Goal: Information Seeking & Learning: Learn about a topic

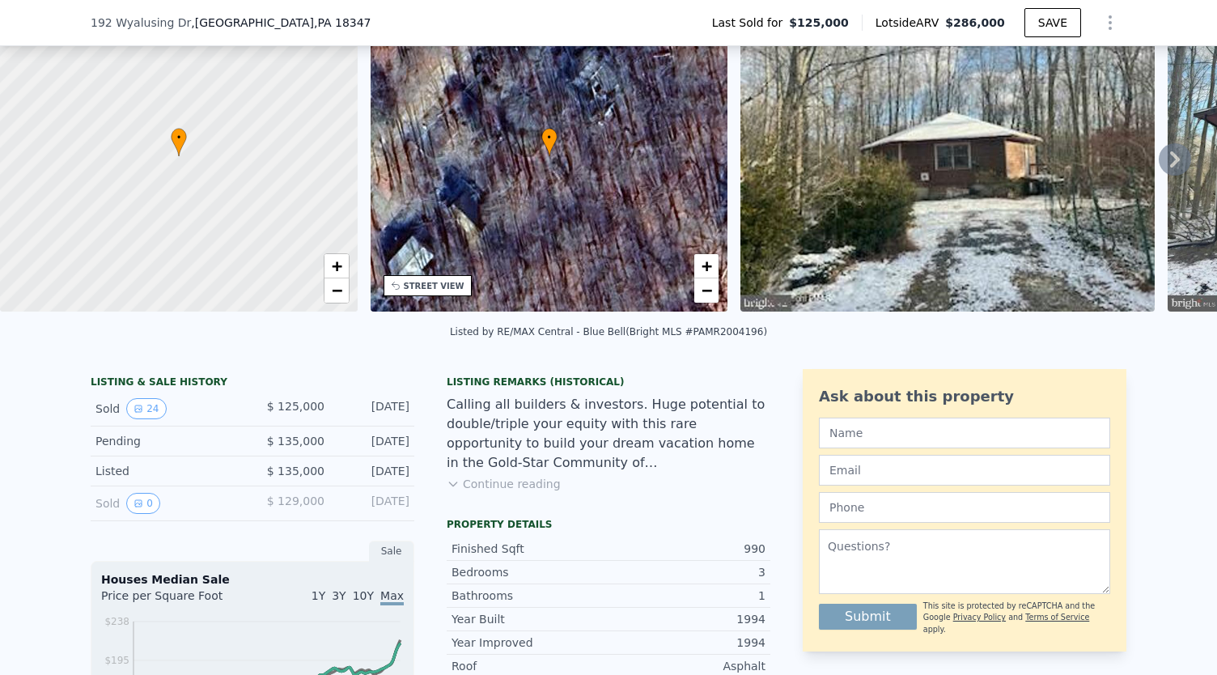
scroll to position [94, 0]
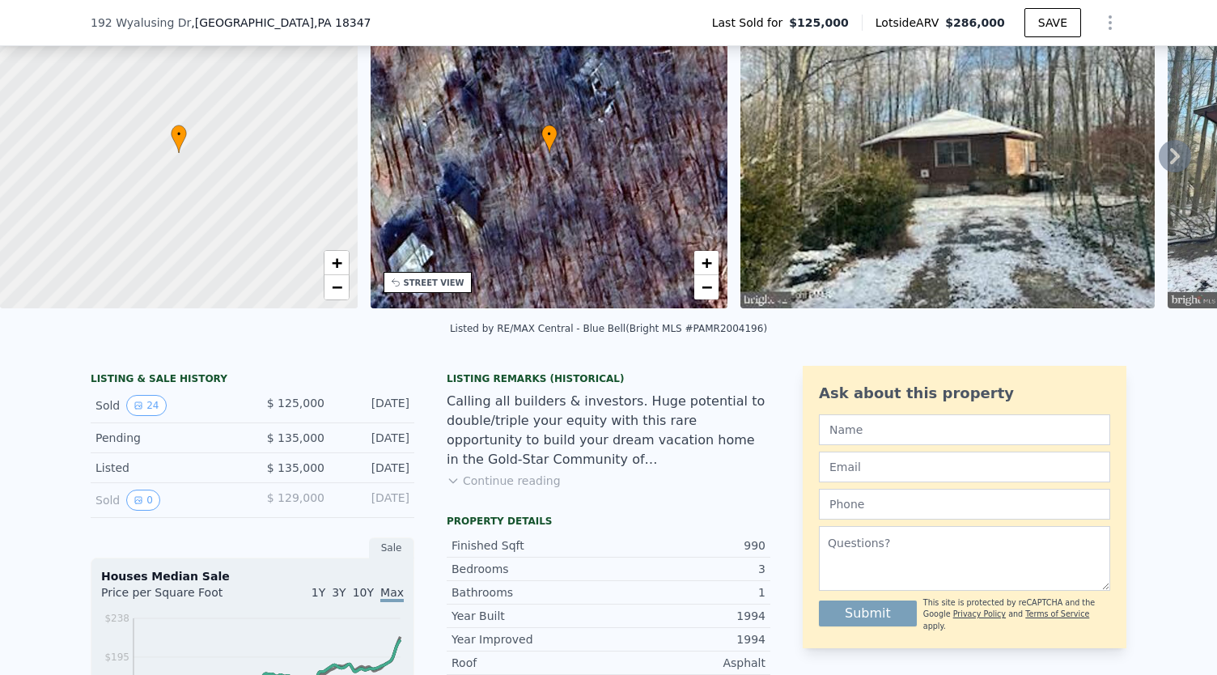
click at [230, 508] on div "Sold 0" at bounding box center [168, 500] width 144 height 21
click at [134, 410] on icon "View historical data" at bounding box center [139, 406] width 10 height 10
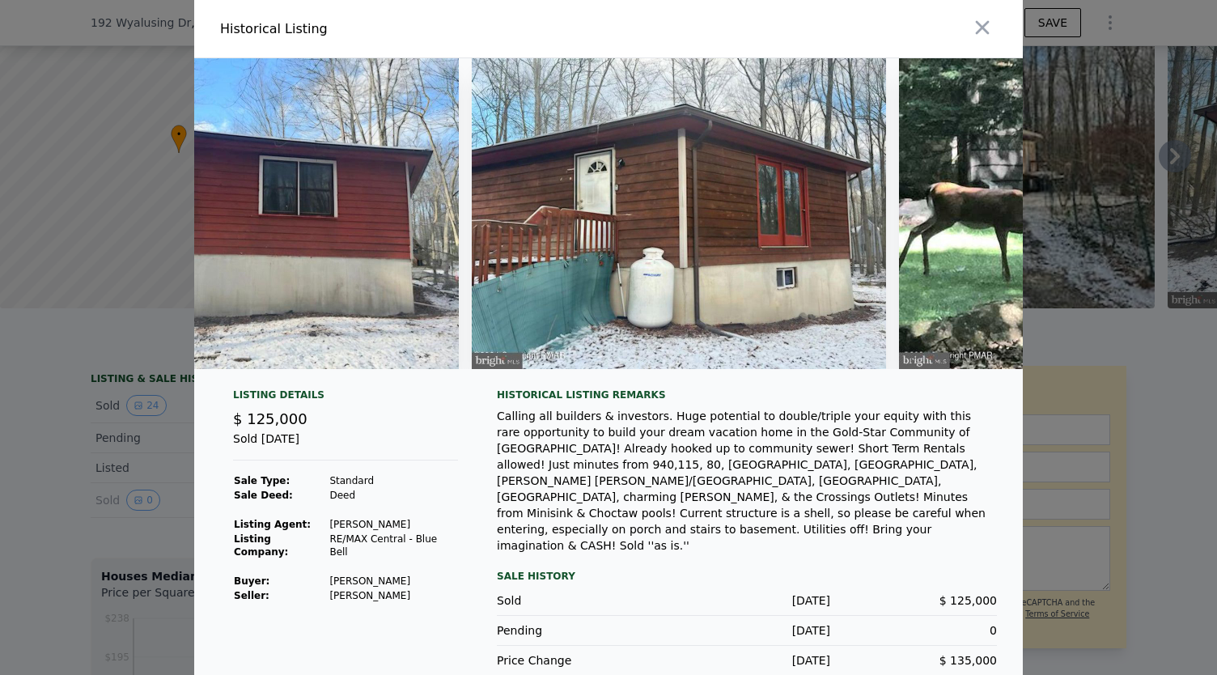
scroll to position [0, 0]
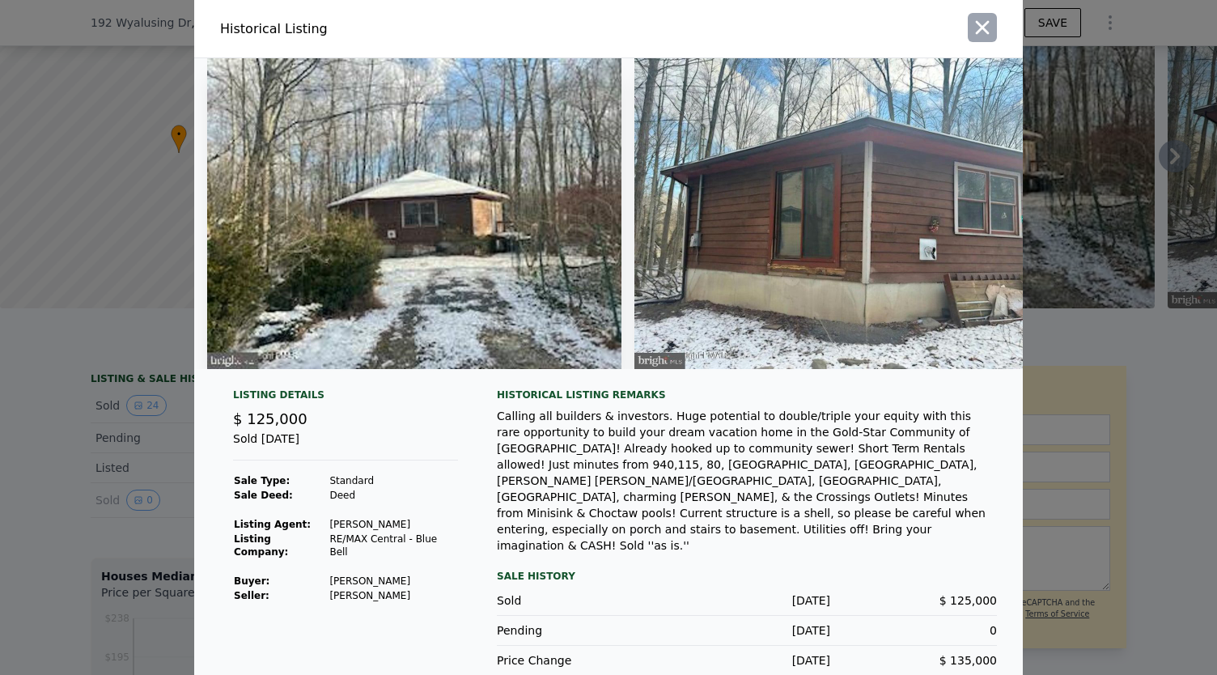
click at [980, 31] on icon "button" at bounding box center [983, 28] width 14 height 14
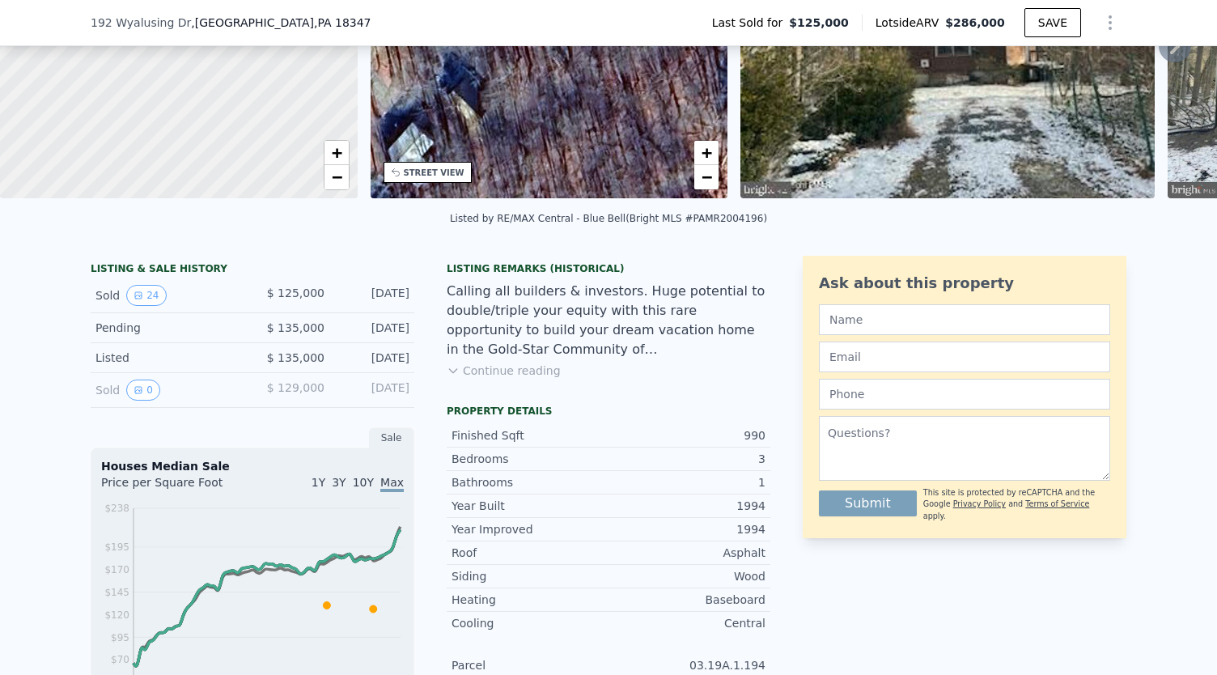
scroll to position [202, 0]
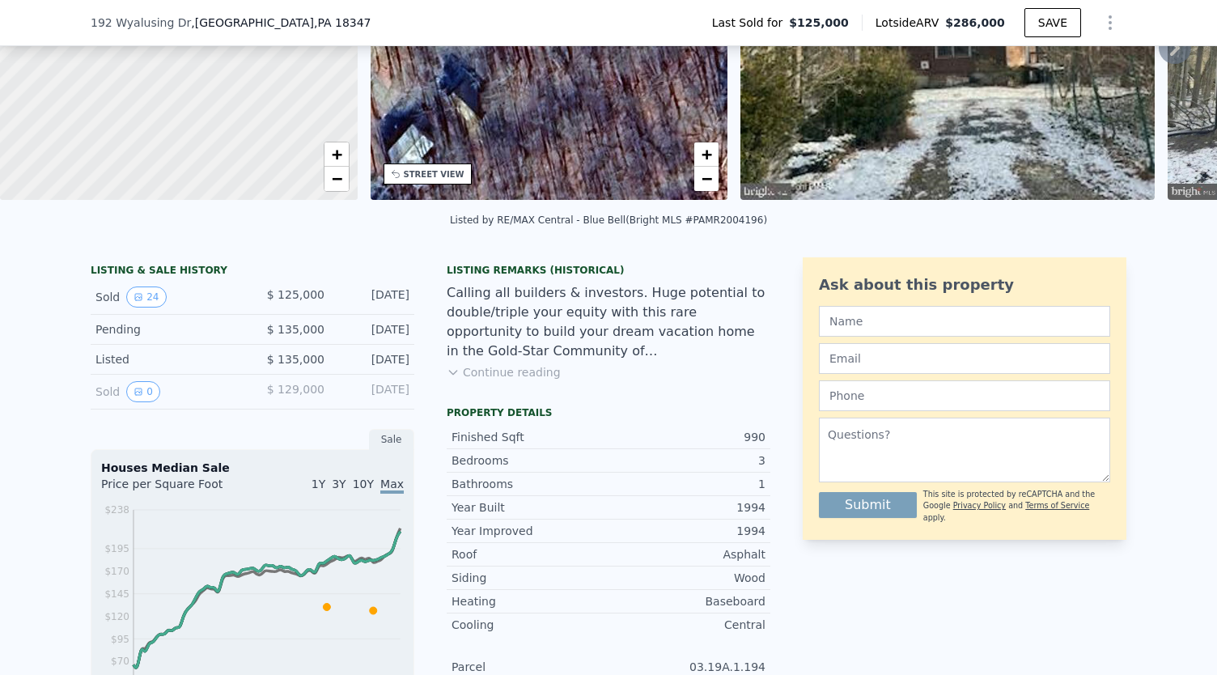
click at [161, 402] on div "Sold 0" at bounding box center [168, 391] width 144 height 21
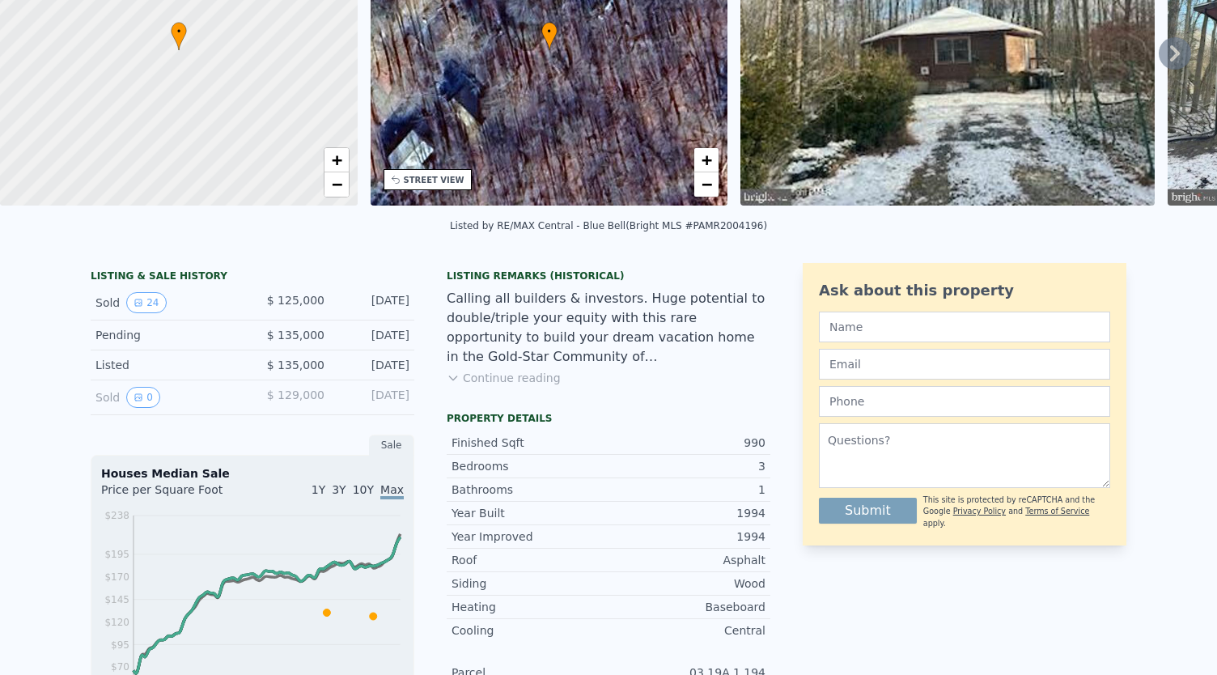
scroll to position [0, 0]
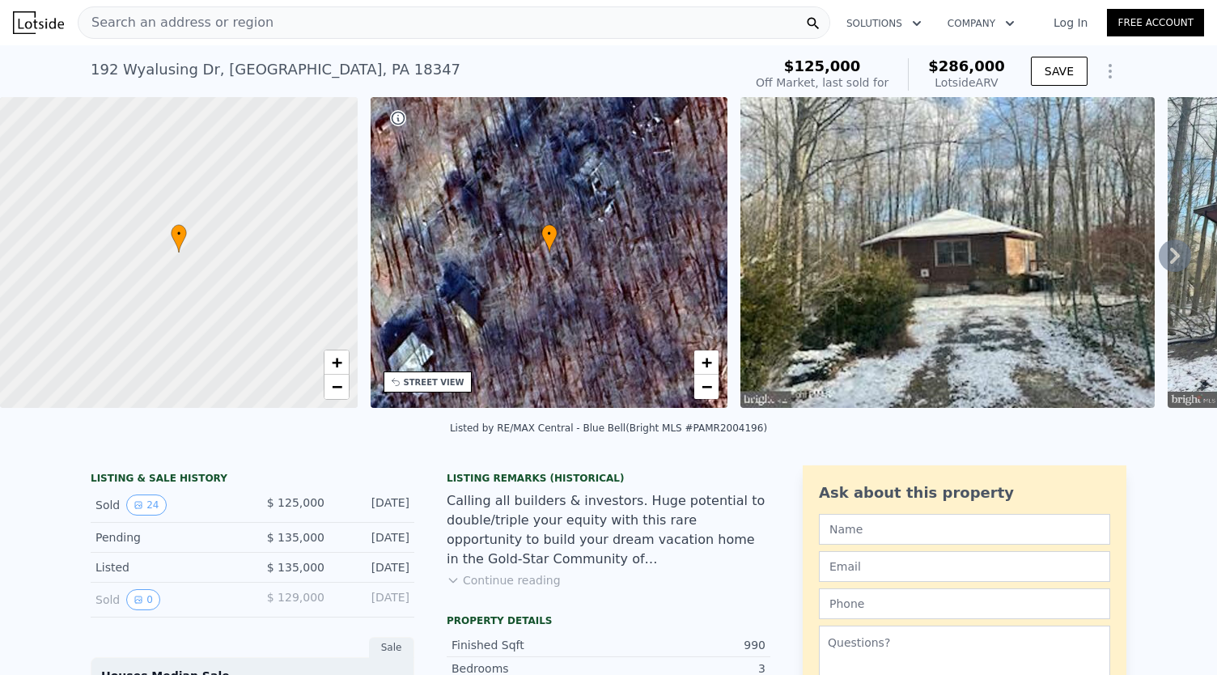
click at [244, 28] on span "Search an address or region" at bounding box center [176, 22] width 195 height 19
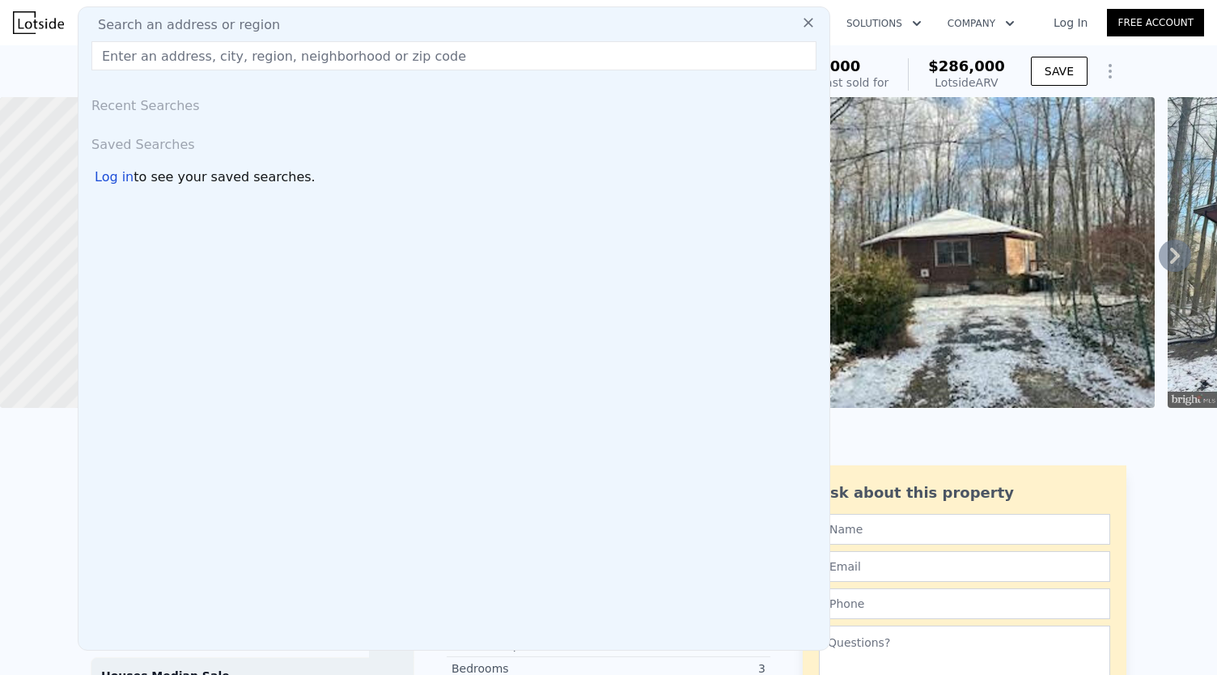
click at [202, 64] on input "text" at bounding box center [453, 55] width 725 height 29
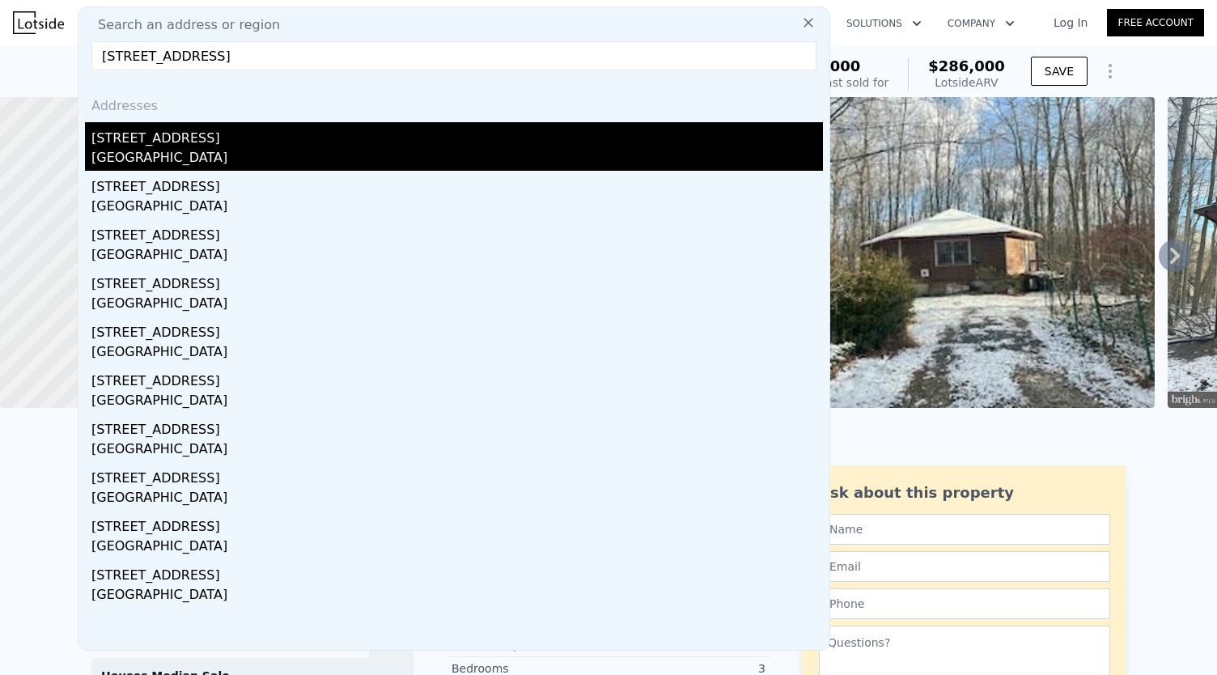
type input "[STREET_ADDRESS]"
click at [155, 140] on div "[STREET_ADDRESS]" at bounding box center [457, 135] width 732 height 26
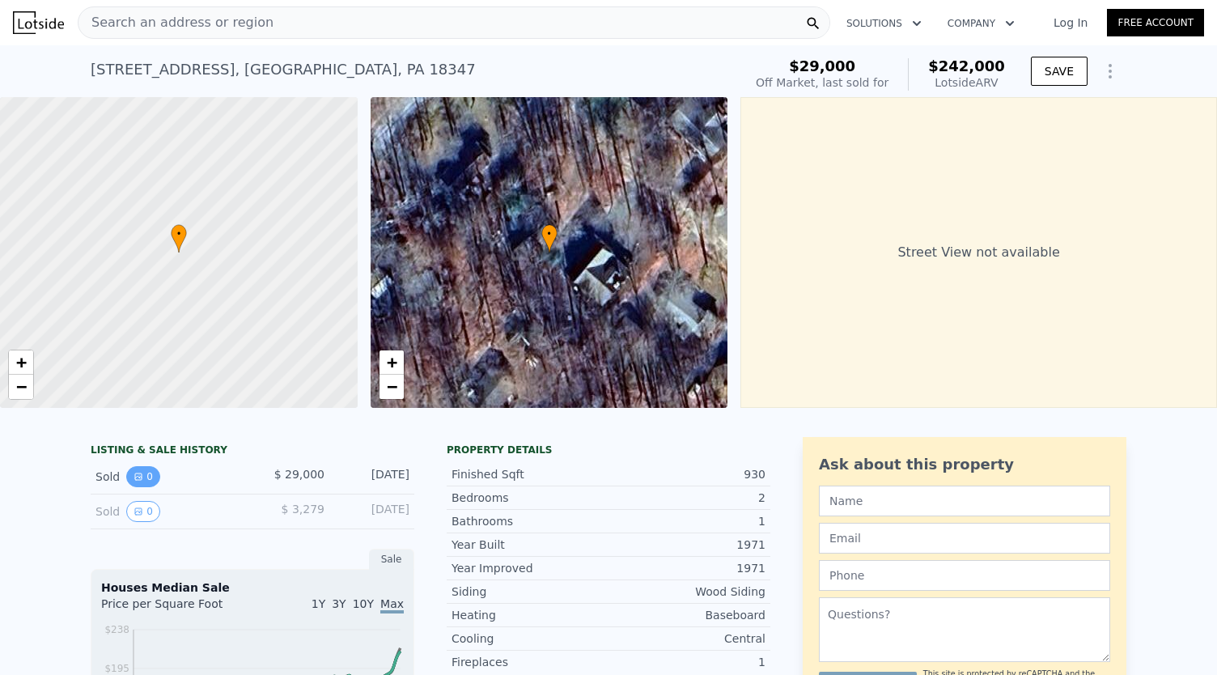
click at [134, 482] on icon "View historical data" at bounding box center [139, 477] width 10 height 10
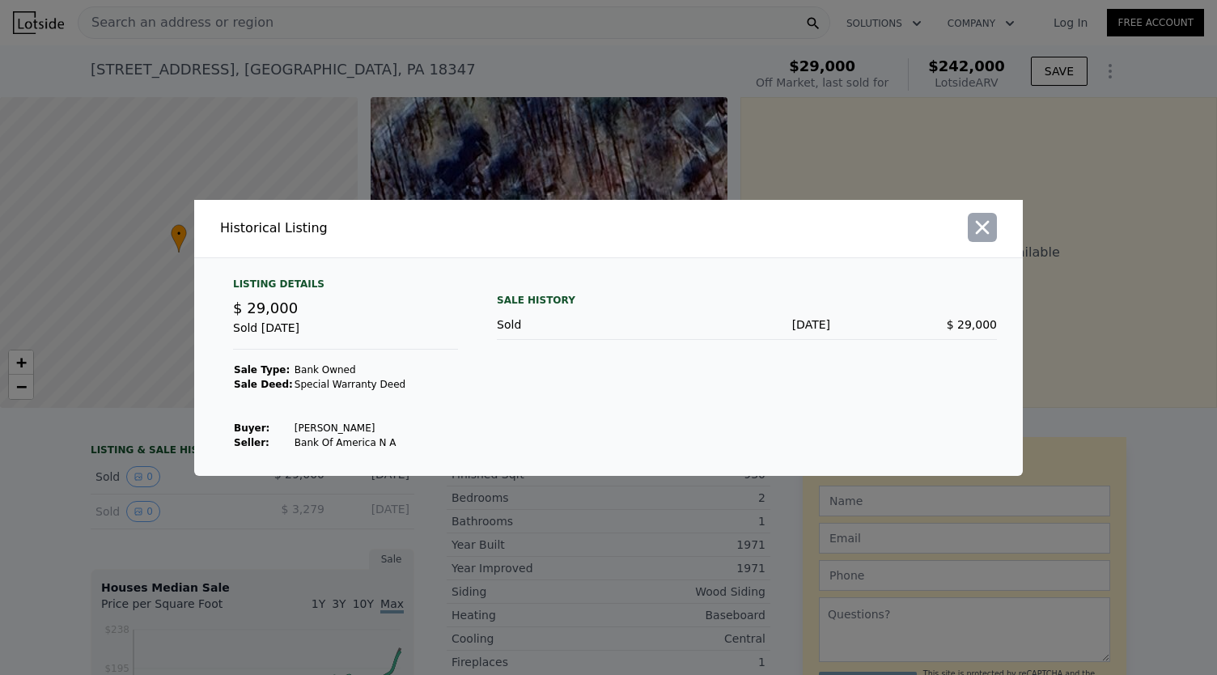
click at [983, 236] on icon "button" at bounding box center [982, 227] width 23 height 23
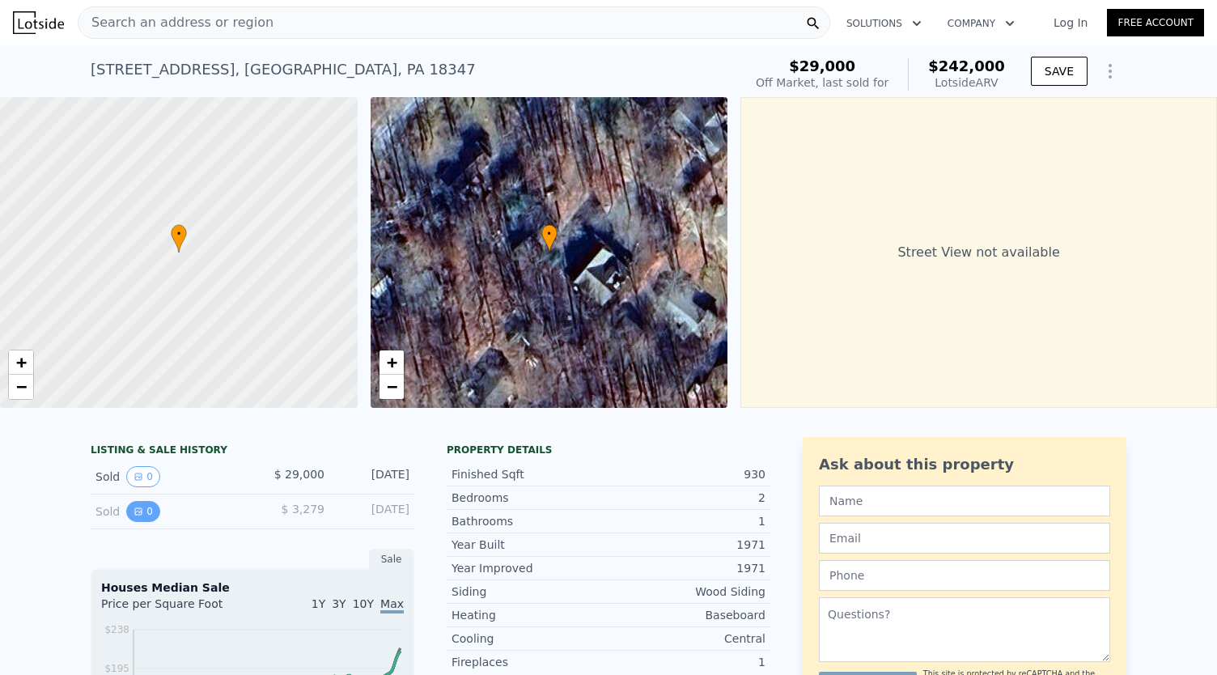
click at [146, 519] on button "0" at bounding box center [143, 511] width 34 height 21
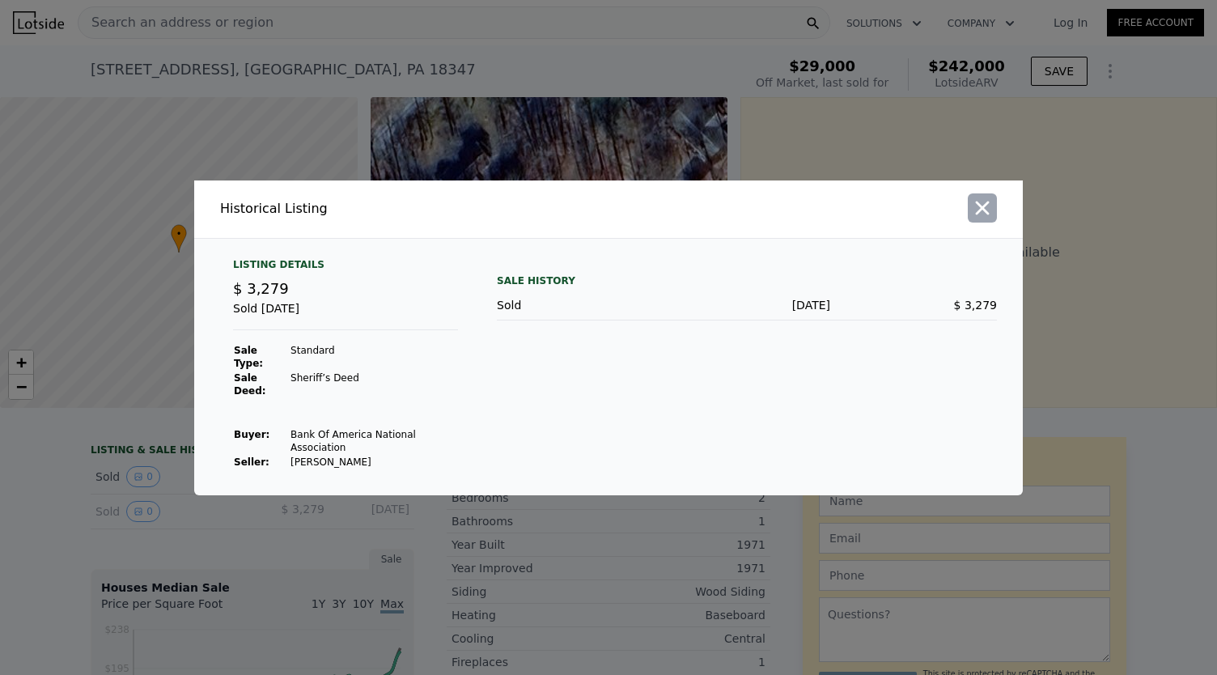
click at [983, 219] on icon "button" at bounding box center [982, 208] width 23 height 23
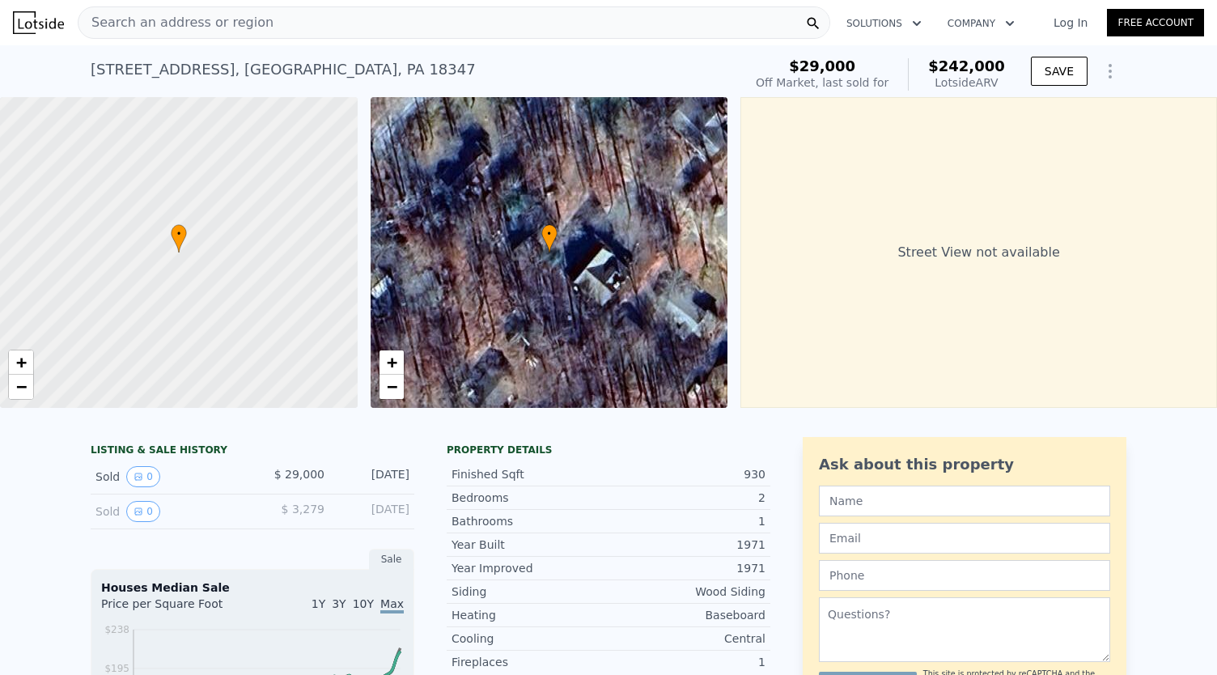
click at [234, 32] on span "Search an address or region" at bounding box center [176, 22] width 195 height 19
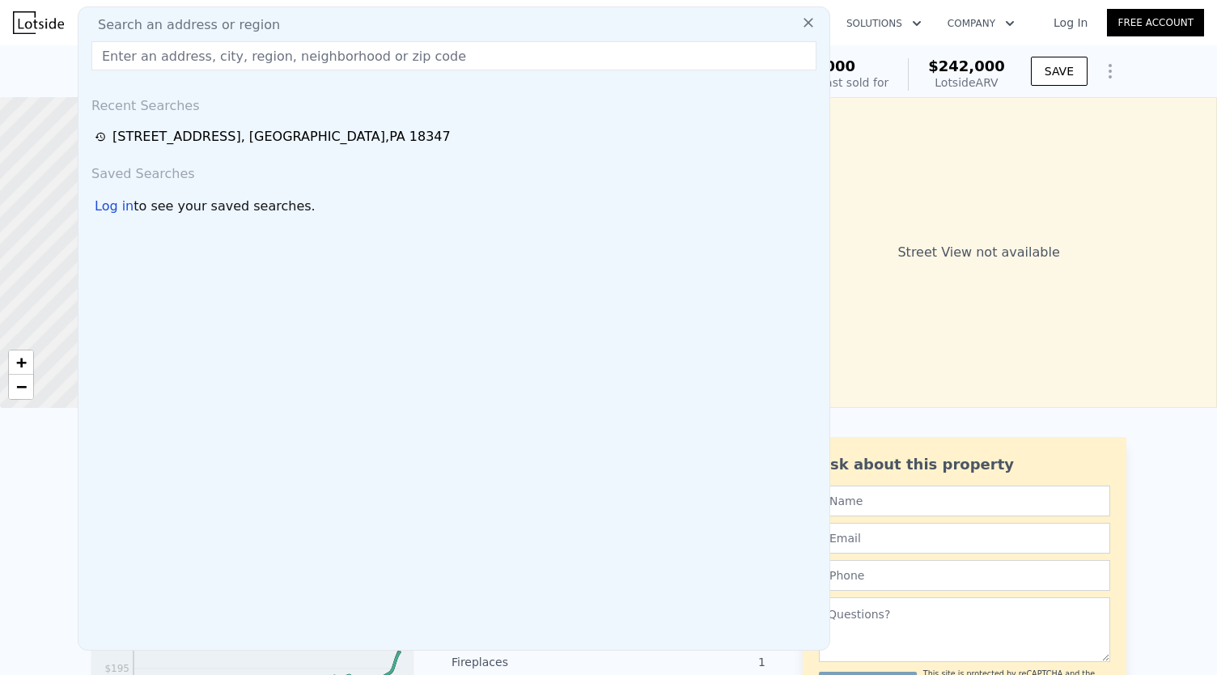
click at [196, 53] on input "text" at bounding box center [453, 55] width 725 height 29
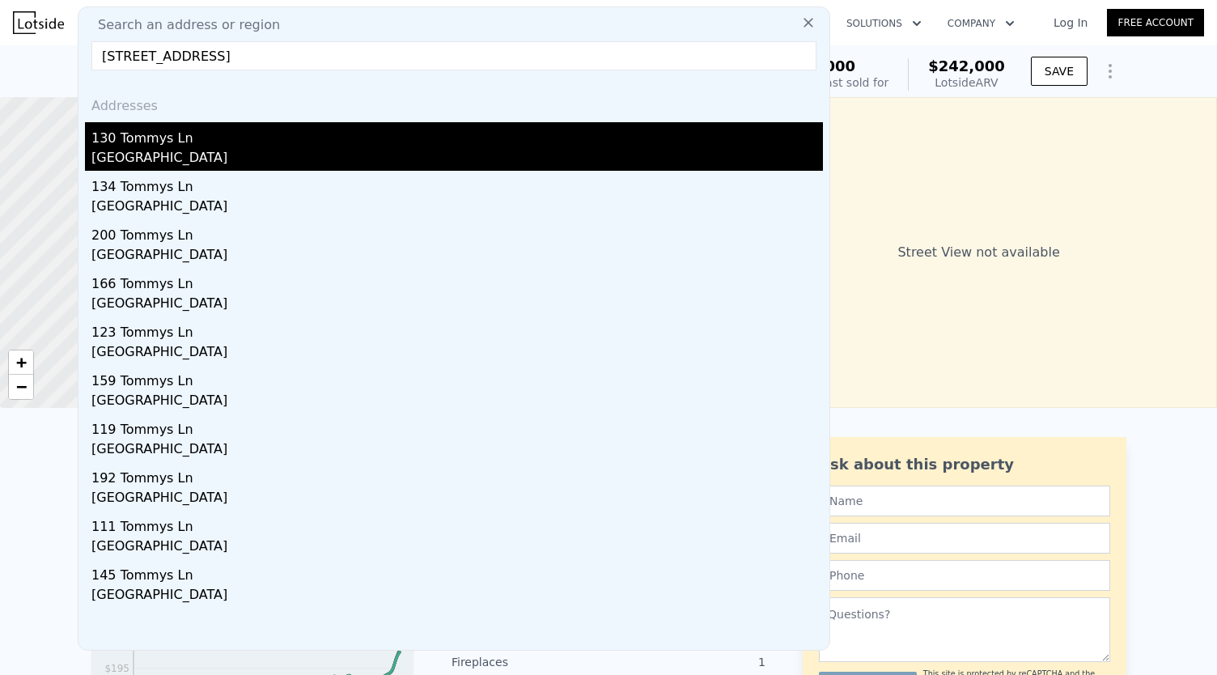
type input "[STREET_ADDRESS]"
click at [170, 150] on div "[GEOGRAPHIC_DATA]" at bounding box center [457, 159] width 732 height 23
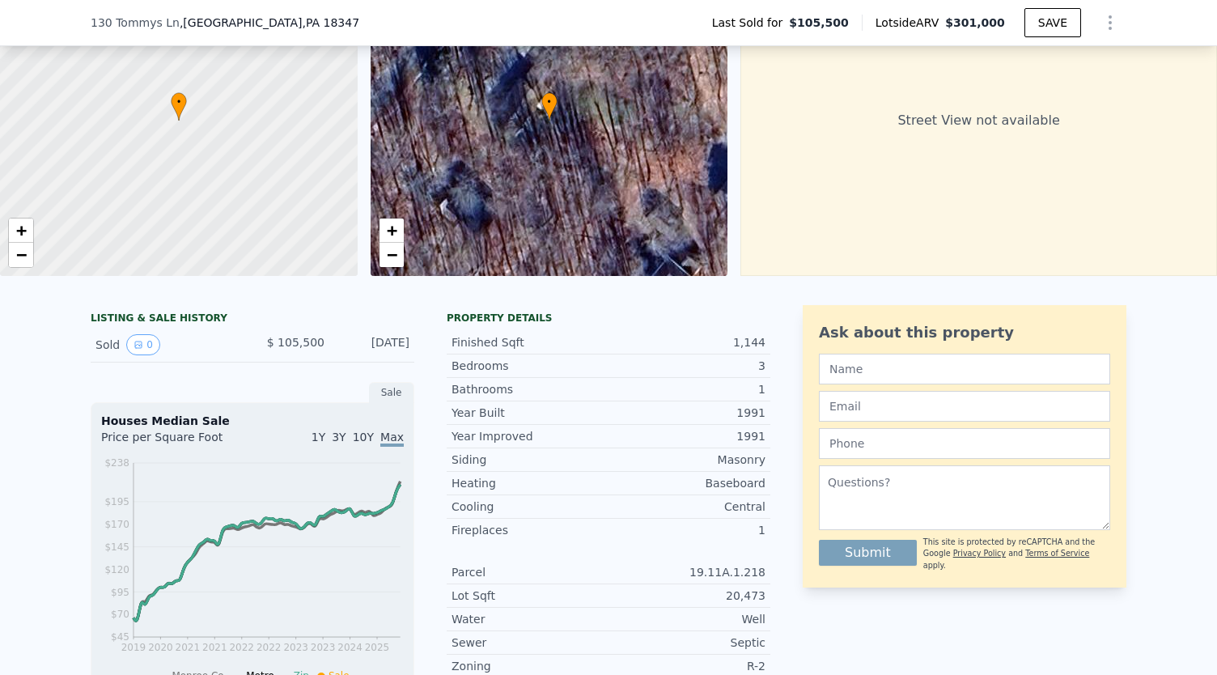
scroll to position [126, 0]
click at [134, 350] on icon "View historical data" at bounding box center [139, 345] width 10 height 10
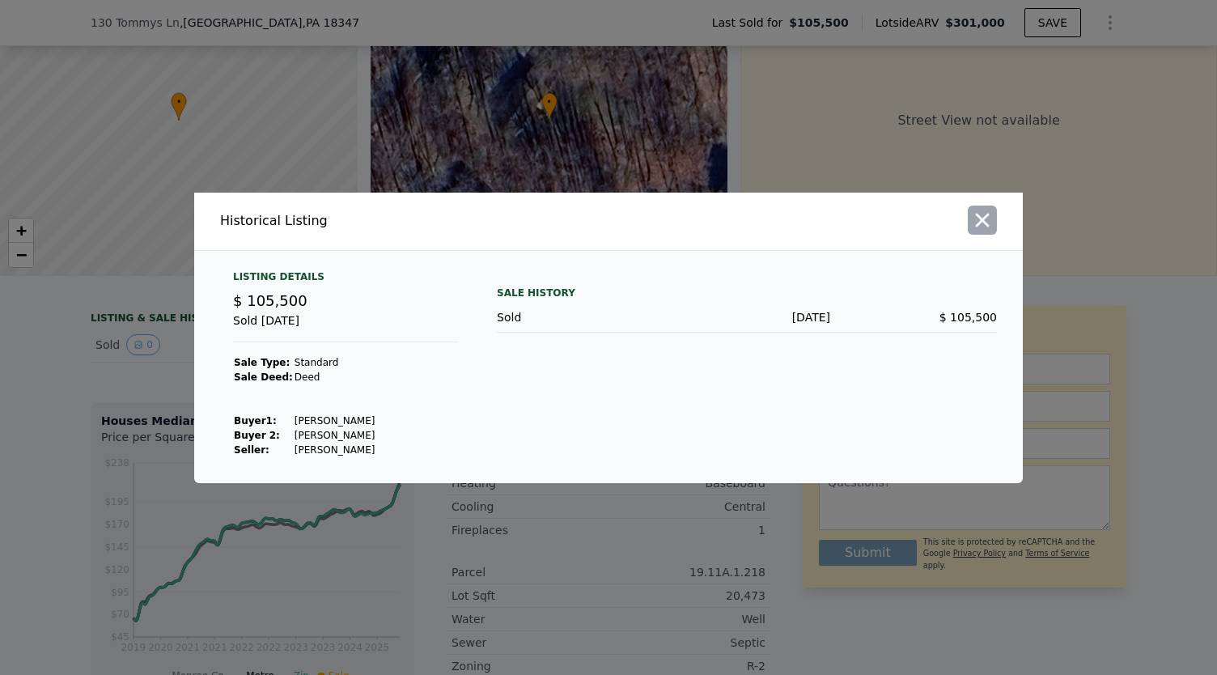
click at [979, 228] on icon "button" at bounding box center [982, 220] width 23 height 23
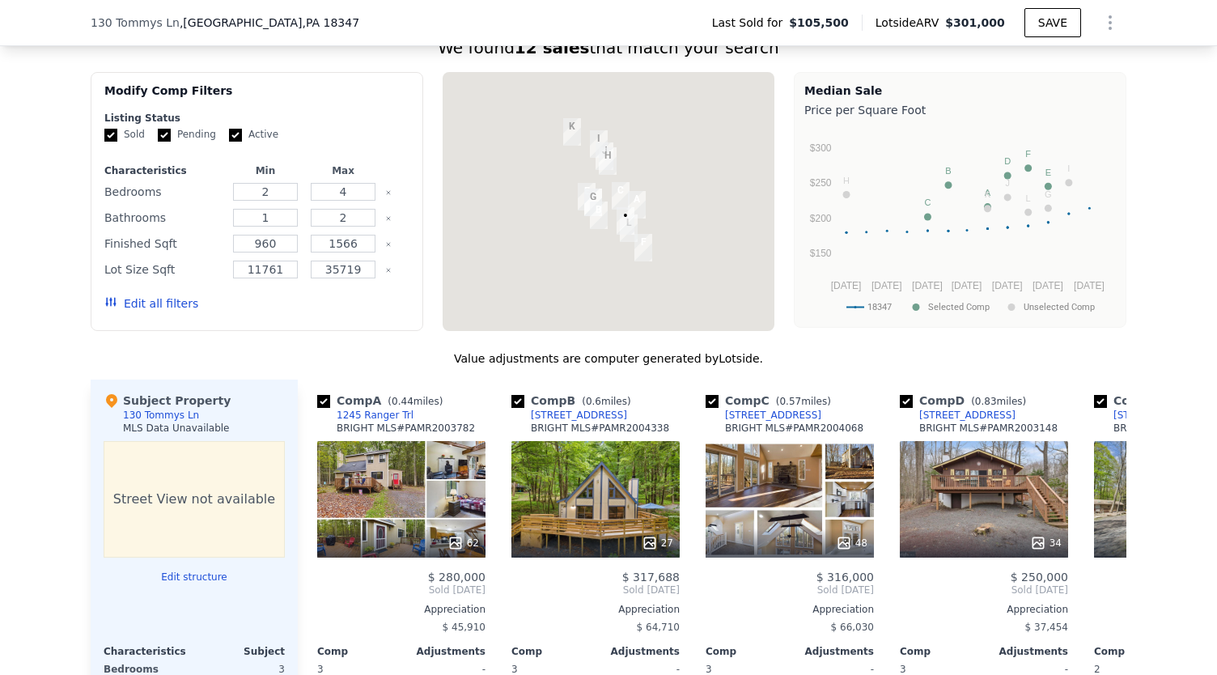
scroll to position [1271, 0]
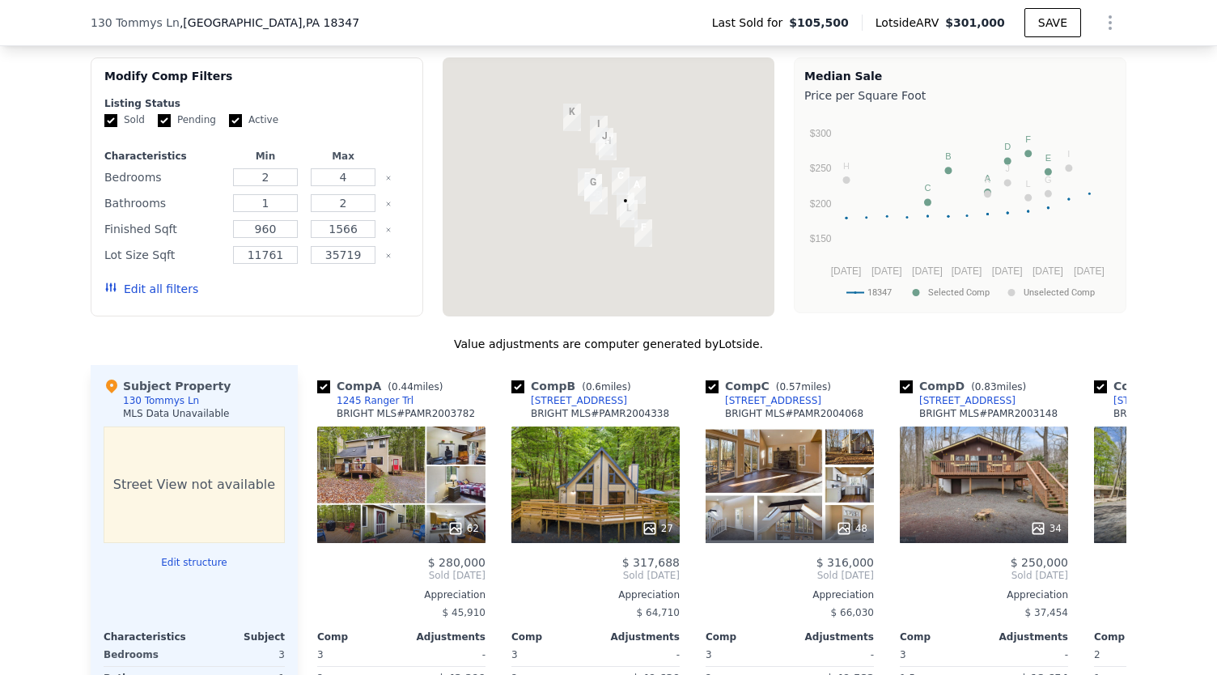
click at [630, 191] on img "1245 Ranger Trl" at bounding box center [637, 190] width 31 height 40
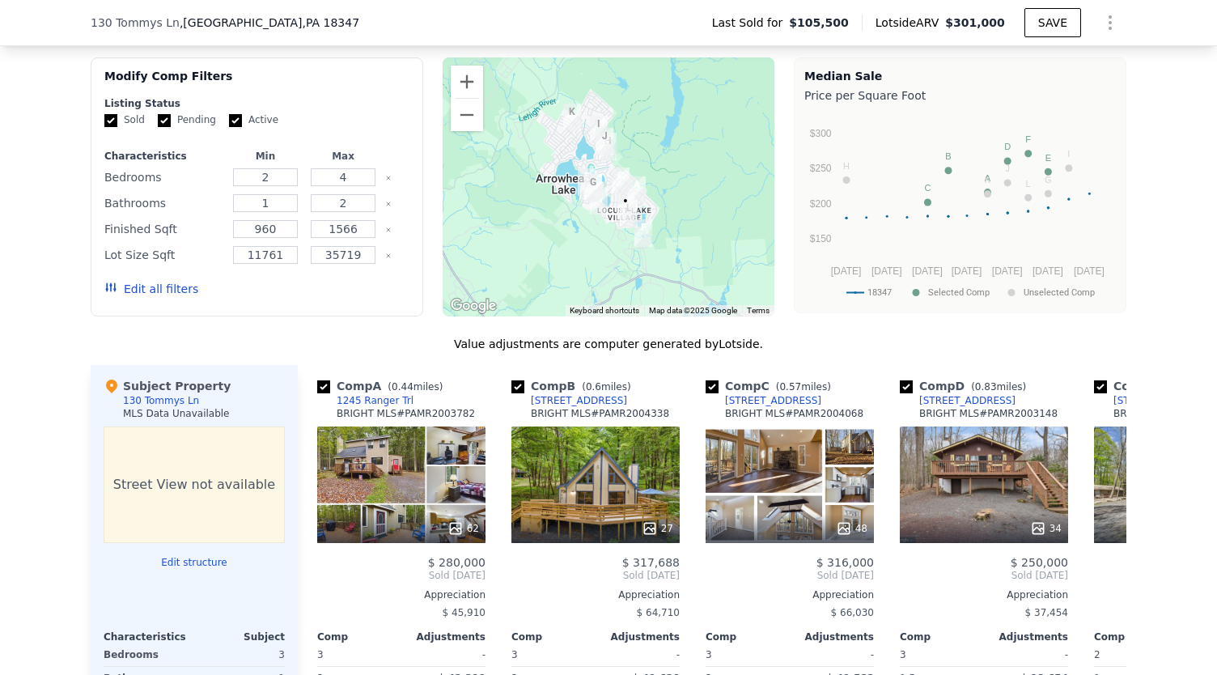
click at [631, 198] on img "130 Tommys Ln" at bounding box center [625, 206] width 31 height 40
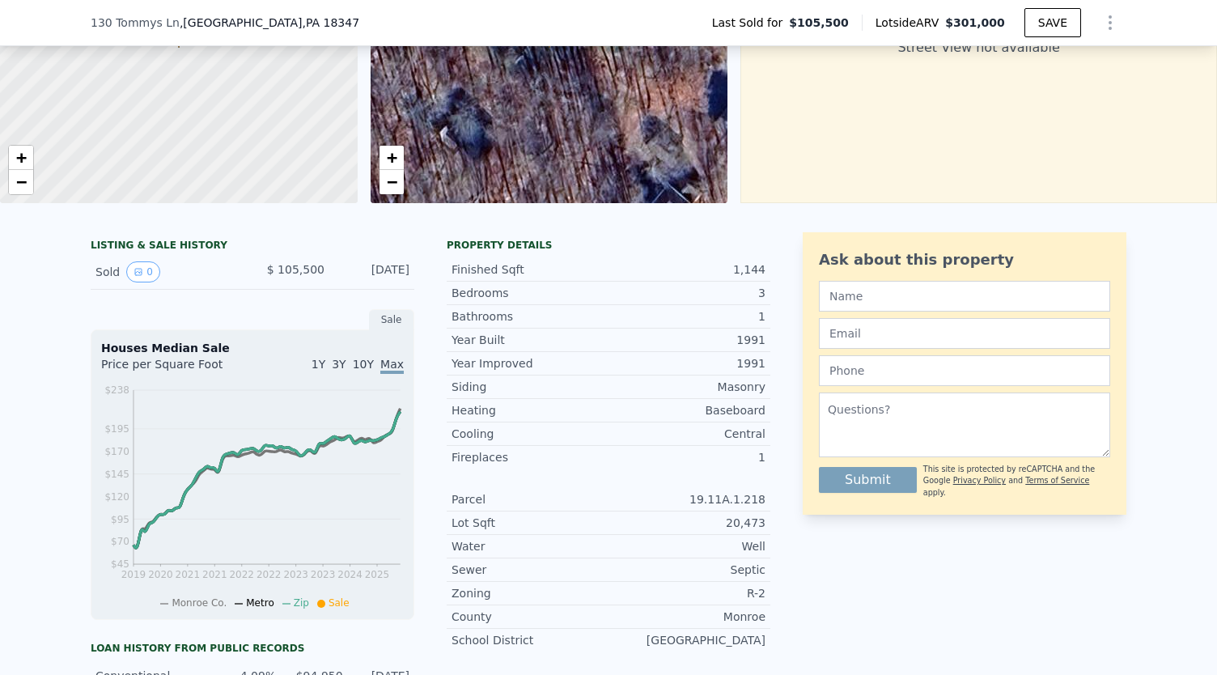
scroll to position [0, 0]
